Goal: Task Accomplishment & Management: Complete application form

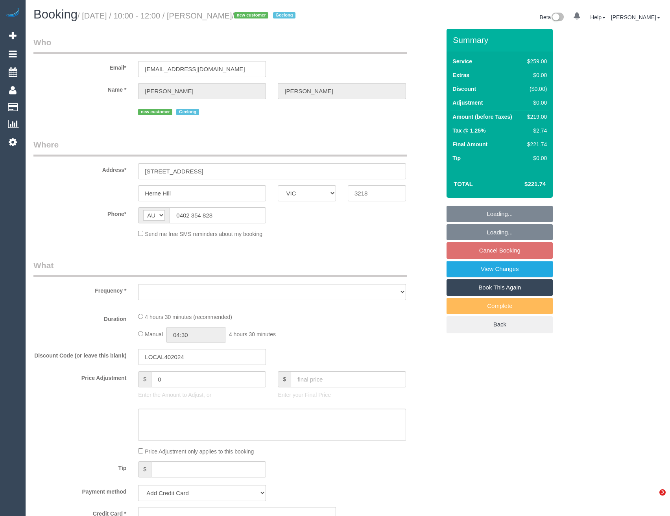
select select "VIC"
select select "object:593"
select select "string:stripe-pm_1S4zGD2GScqysDRVf9S2IGiO"
select select "spot1"
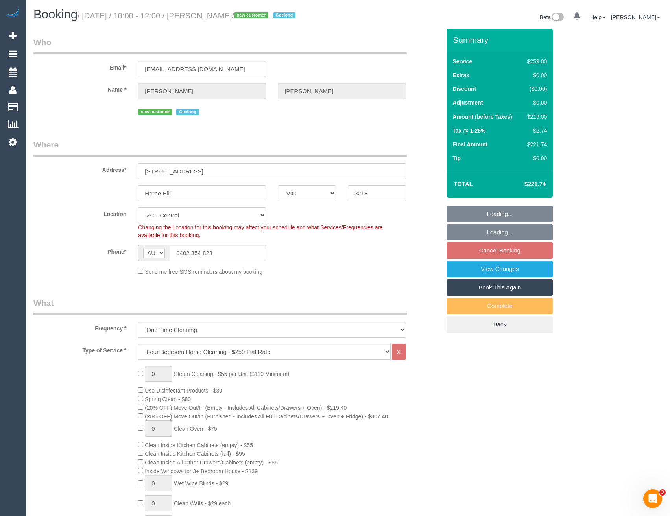
select select "number:30"
select select "number:15"
select select "number:19"
select select "number:24"
select select "number:34"
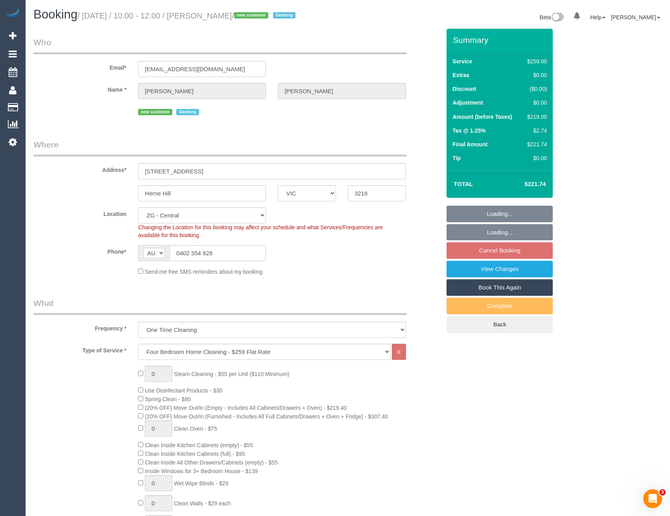
select select "number:13"
select select "object:845"
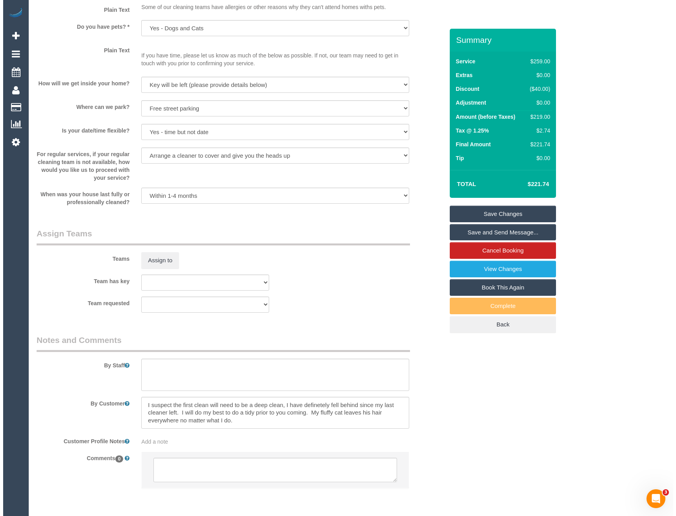
scroll to position [1005, 0]
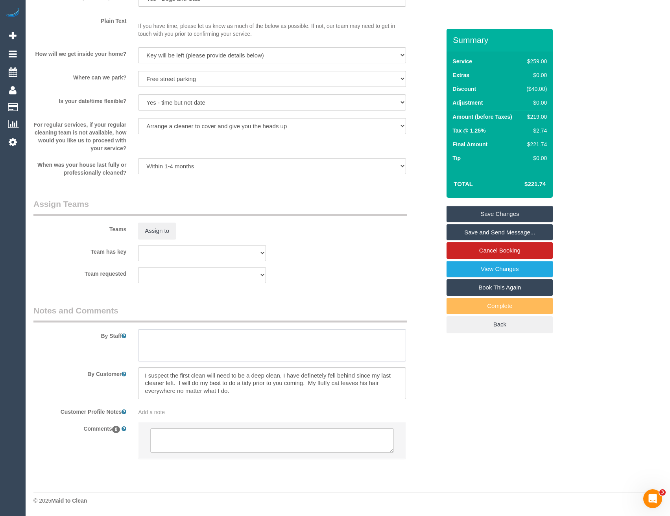
click at [195, 346] on textarea at bounding box center [271, 345] width 267 height 32
type textarea "Est 4 - 5 hours"
click at [160, 229] on button "Assign to" at bounding box center [157, 231] width 38 height 17
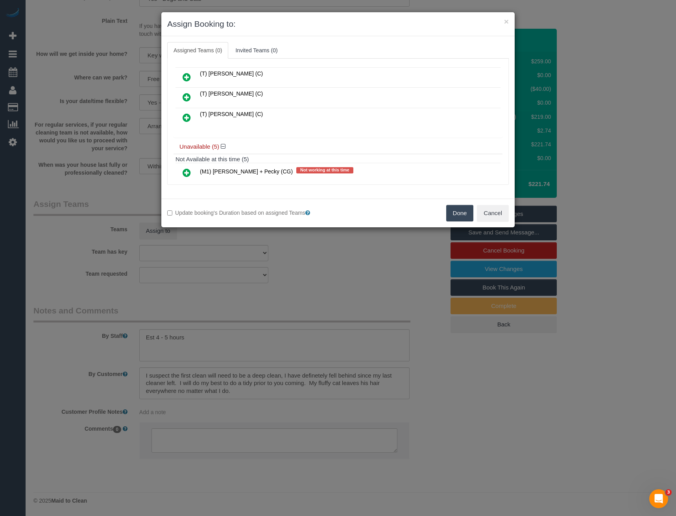
scroll to position [178, 0]
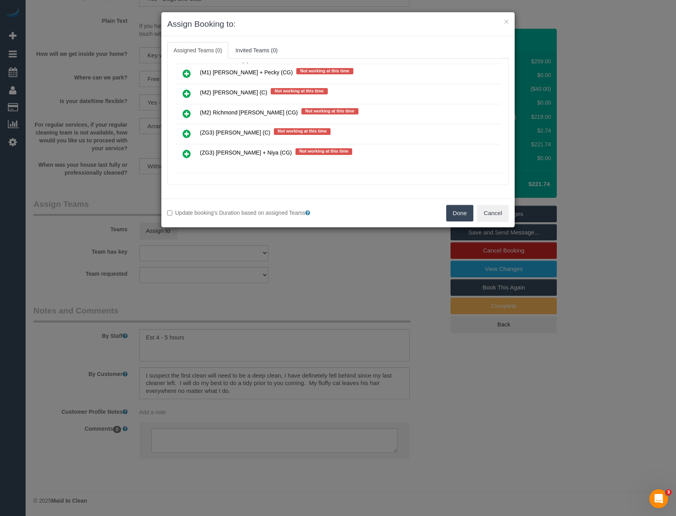
click at [190, 154] on icon at bounding box center [187, 153] width 8 height 9
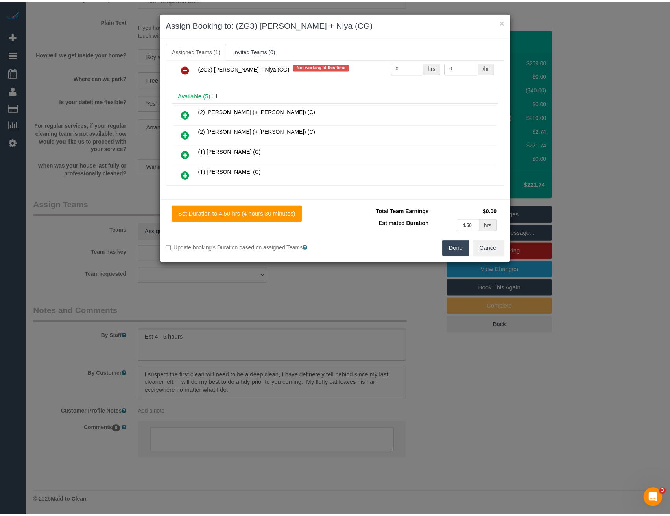
scroll to position [0, 0]
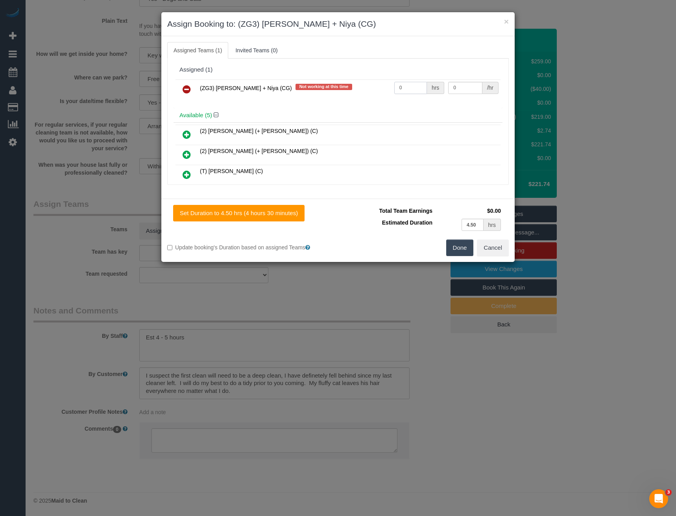
drag, startPoint x: 372, startPoint y: 85, endPoint x: 352, endPoint y: 88, distance: 20.2
click at [359, 86] on tr "(ZG3) [PERSON_NAME] + Niya (CG) Not working at this time 0 hrs 0 /hr" at bounding box center [337, 89] width 325 height 20
type input "1"
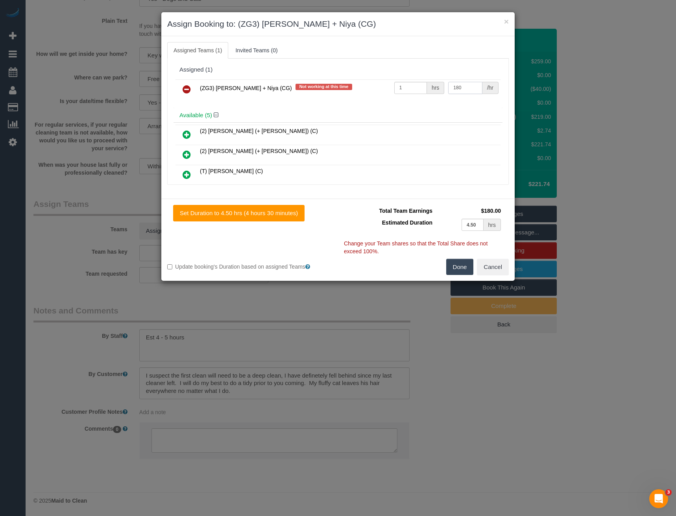
type input "180"
click at [455, 268] on button "Done" at bounding box center [460, 267] width 28 height 17
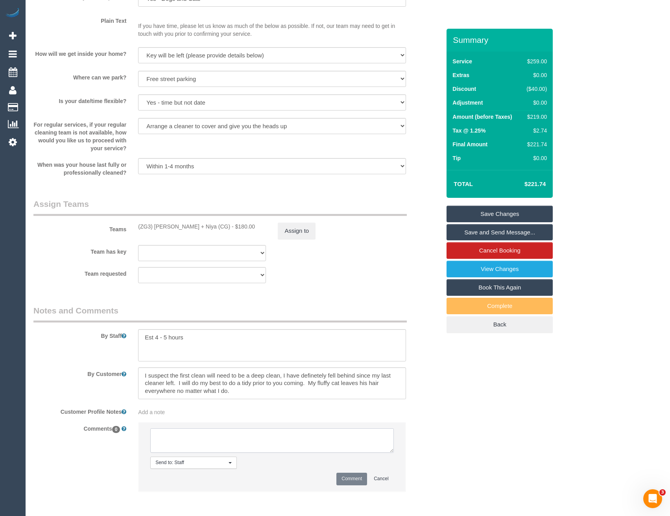
click at [250, 438] on textarea at bounding box center [271, 440] width 243 height 24
type textarea "[PERSON_NAME] + Niya agreed via SMS"
click at [361, 480] on button "Comment" at bounding box center [351, 479] width 31 height 12
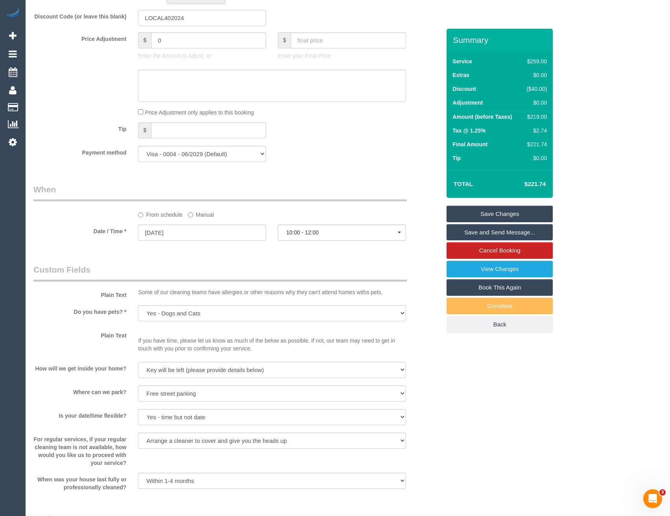
scroll to position [454, 0]
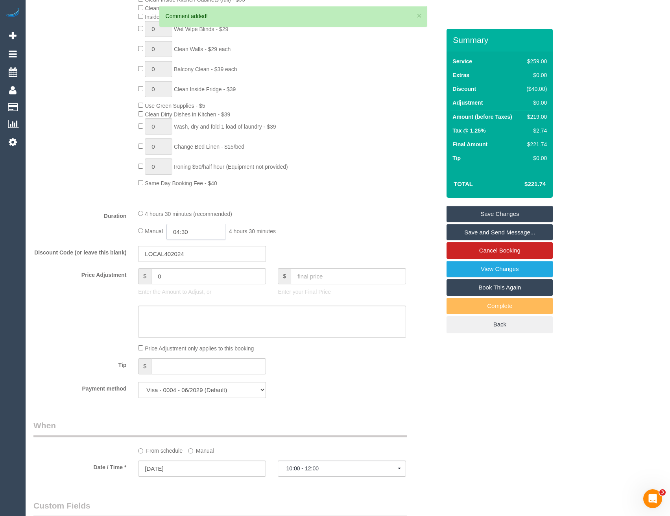
click at [206, 231] on input "04:30" at bounding box center [195, 232] width 59 height 16
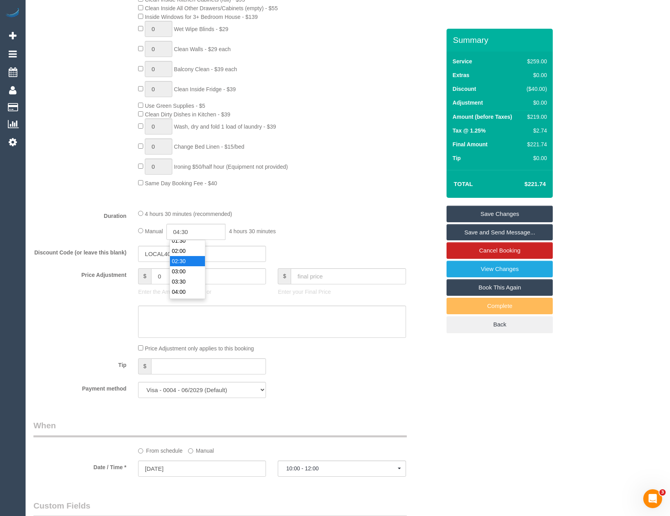
scroll to position [35, 0]
type input "02:30"
click at [188, 260] on li "02:30" at bounding box center [187, 262] width 35 height 10
click at [348, 221] on div "4 hours 30 minutes (recommended) Manual 02:30 2 hours 30 minutes" at bounding box center [271, 224] width 279 height 31
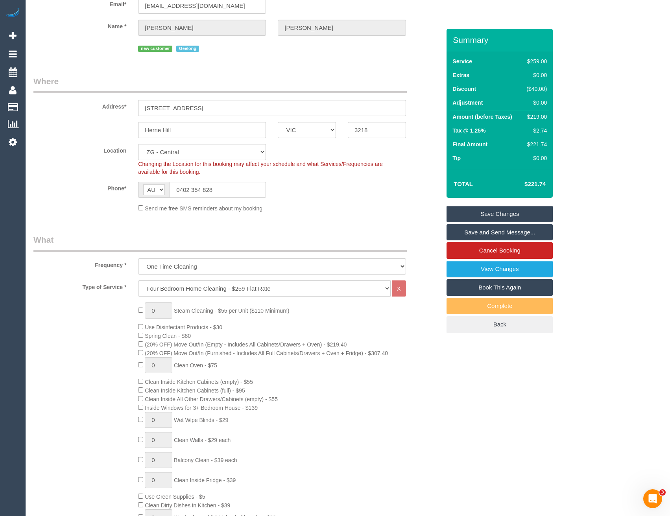
select select "spot30"
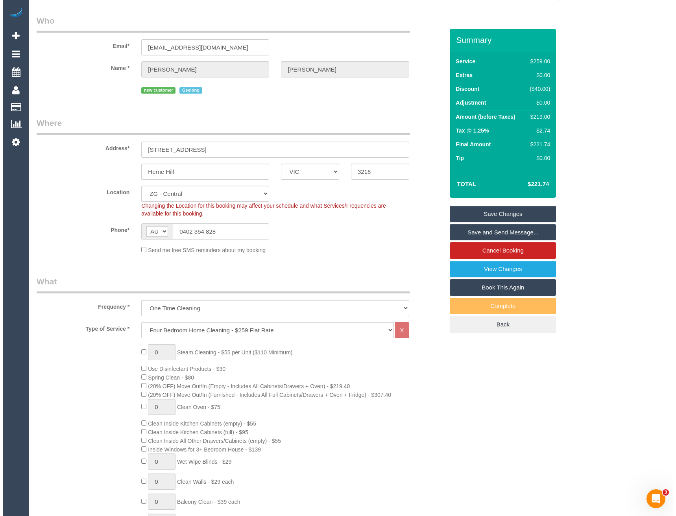
scroll to position [0, 0]
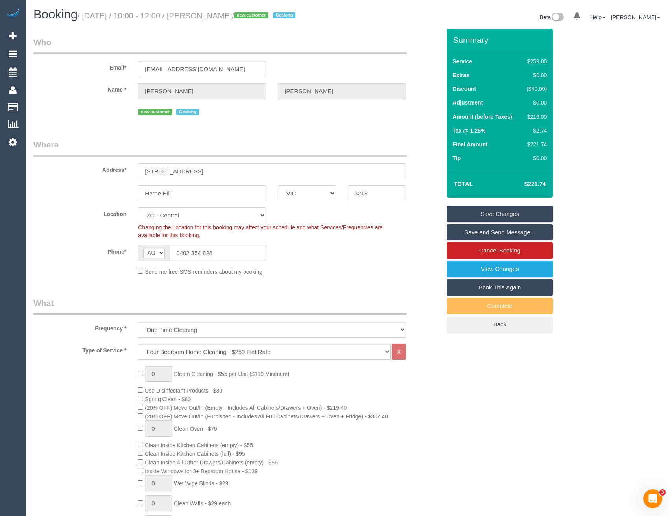
click at [487, 233] on link "Save and Send Message..." at bounding box center [499, 232] width 106 height 17
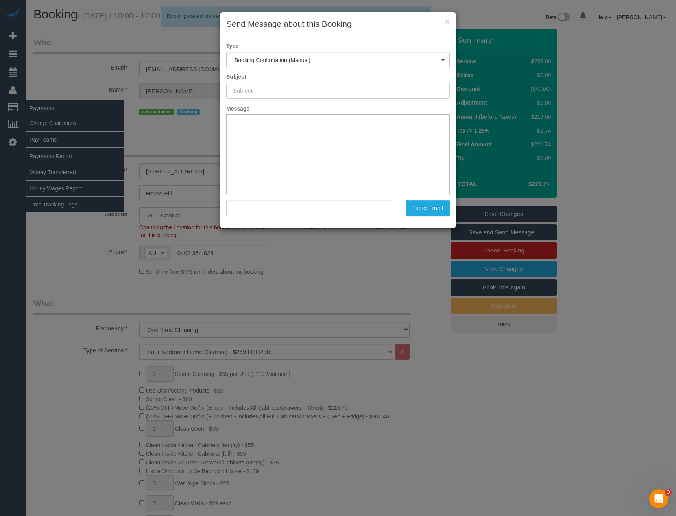
type input "Booking Confirmed"
type input ""[PERSON_NAME]" <[EMAIL_ADDRESS][DOMAIN_NAME]>"
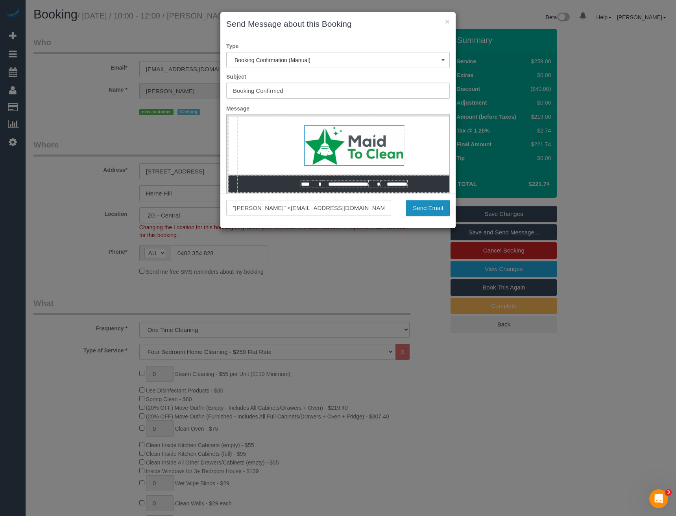
click at [425, 206] on button "Send Email" at bounding box center [428, 208] width 44 height 17
